Goal: Task Accomplishment & Management: Manage account settings

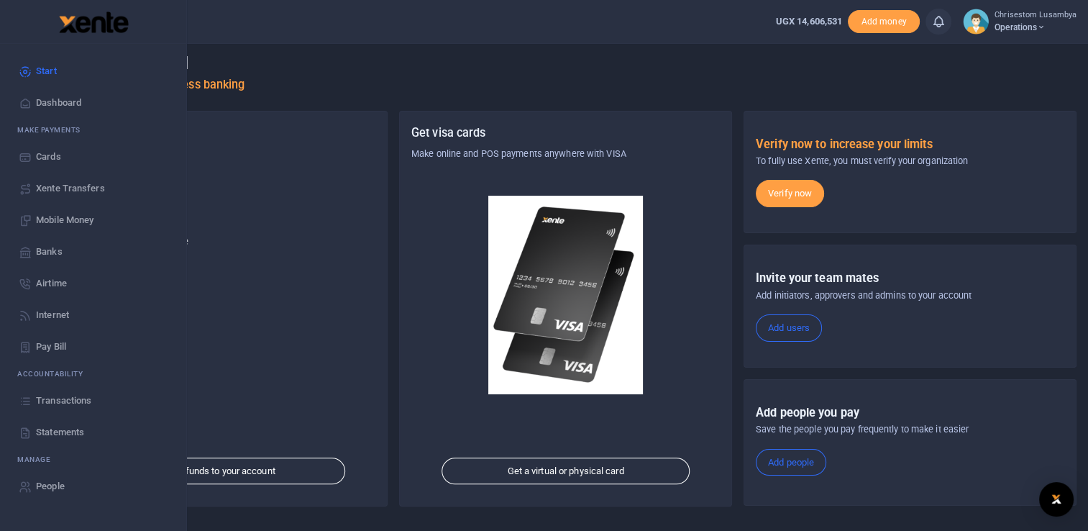
click at [72, 429] on span "Statements" at bounding box center [60, 432] width 48 height 14
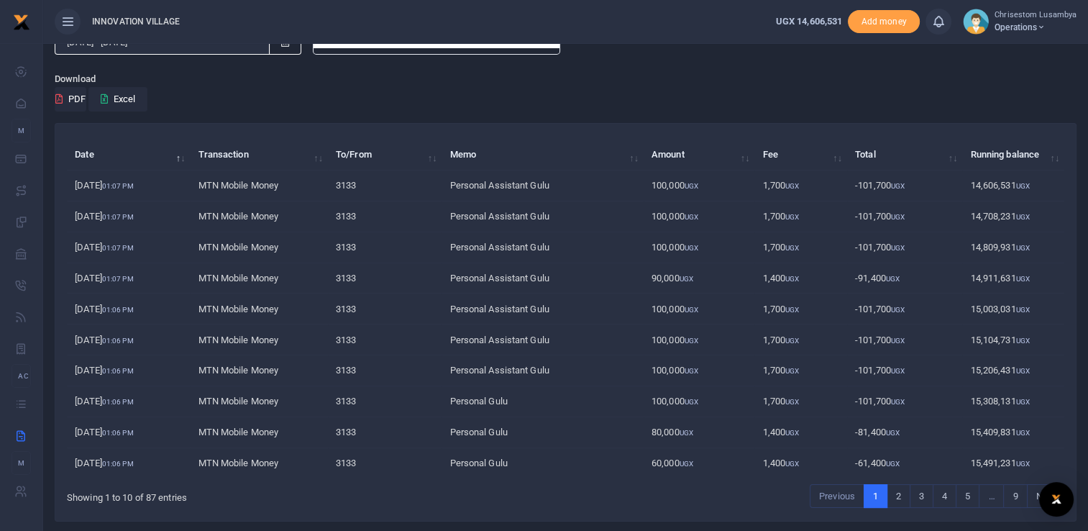
scroll to position [83, 0]
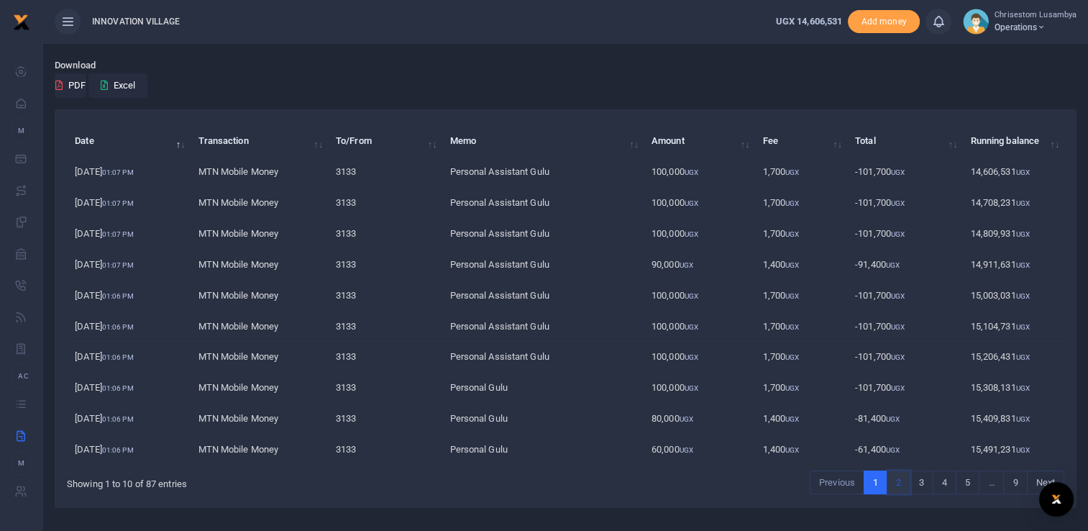
click at [900, 485] on link "2" at bounding box center [899, 482] width 24 height 24
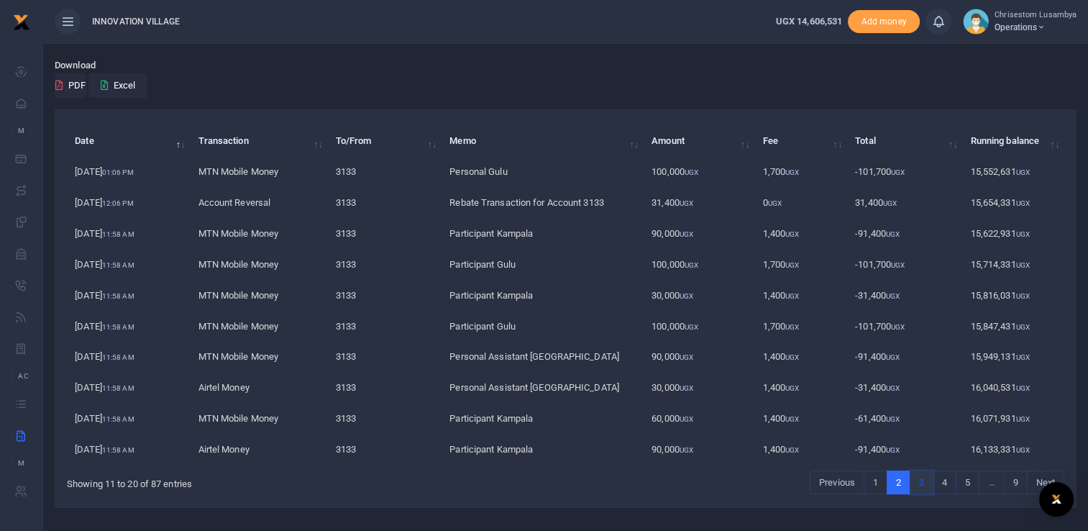
click at [921, 484] on link "3" at bounding box center [922, 482] width 24 height 24
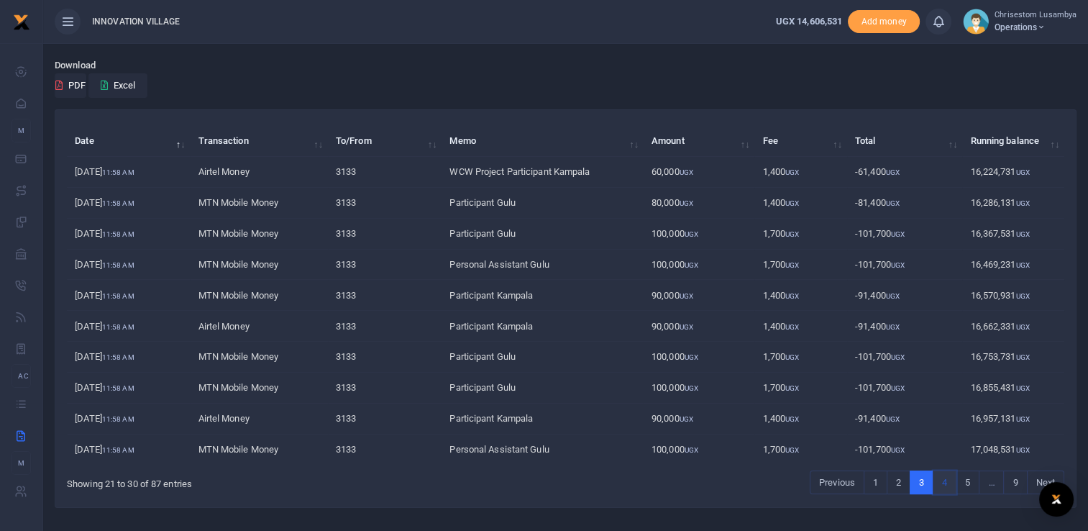
click at [946, 481] on link "4" at bounding box center [945, 482] width 24 height 24
